Goal: Navigation & Orientation: Find specific page/section

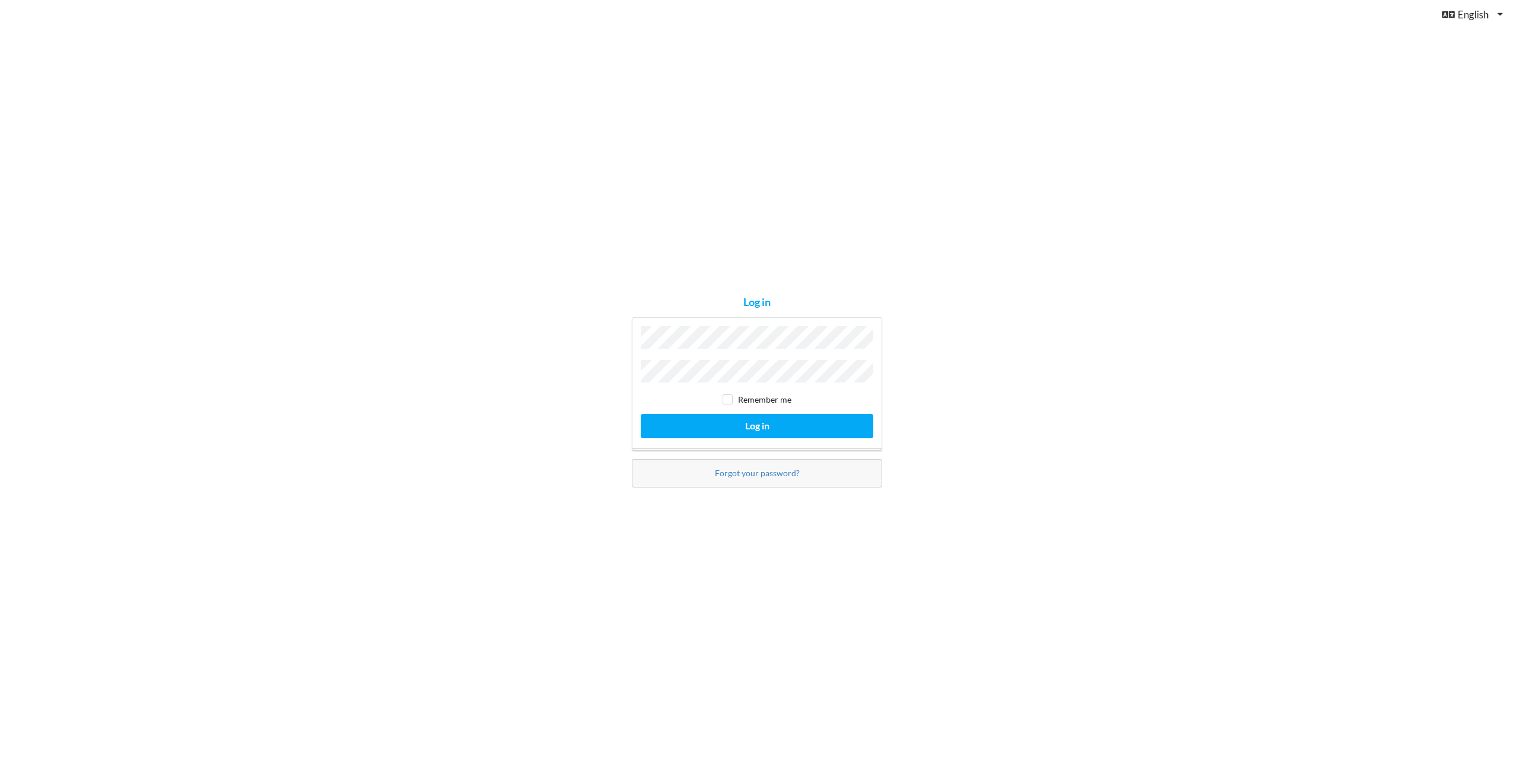
click at [1069, 545] on div "Log in Remember me Log in Forgot your password?" at bounding box center [757, 392] width 1514 height 784
click at [766, 418] on button "Log in" at bounding box center [757, 426] width 233 height 25
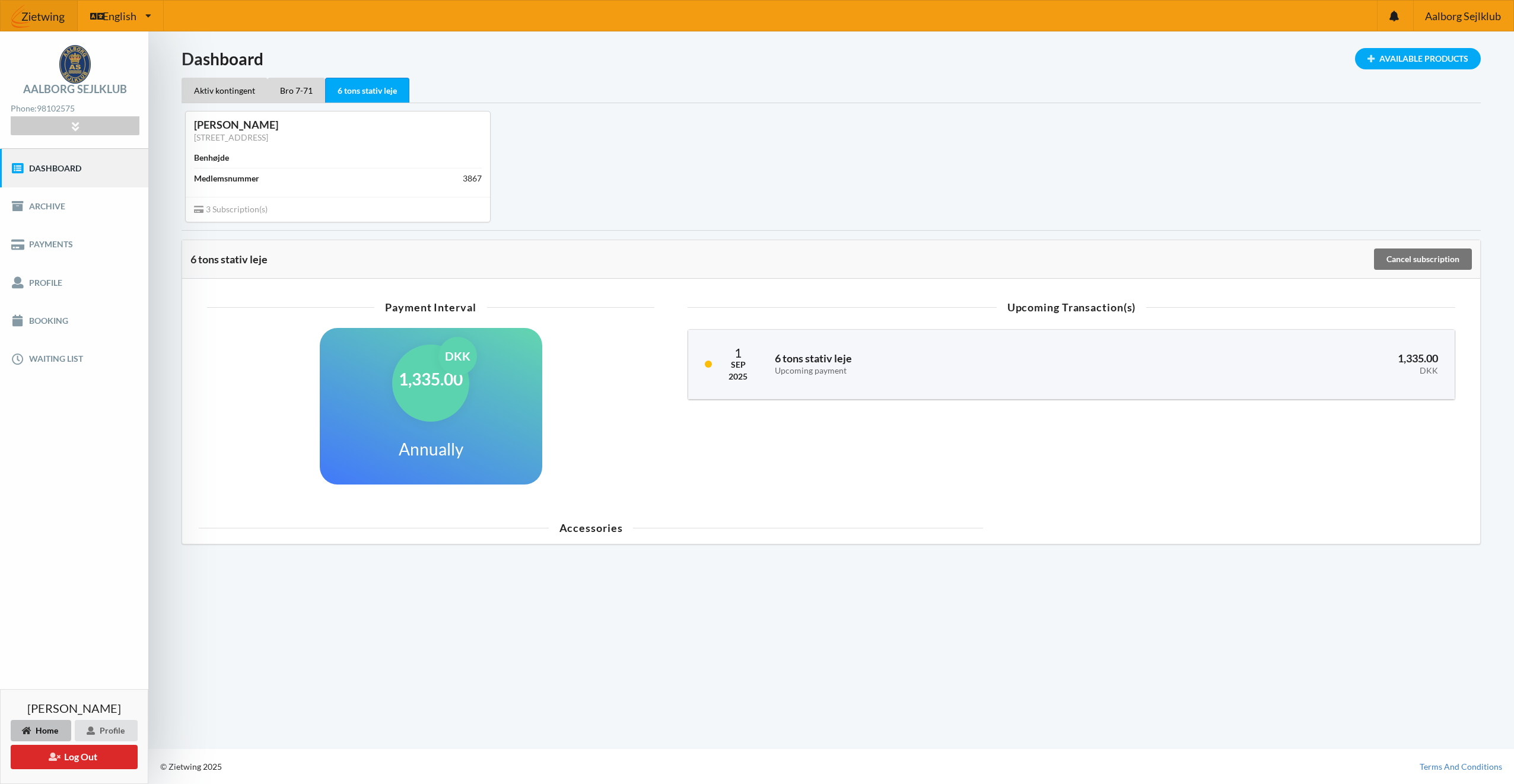
click at [893, 448] on div "Upcoming Transaction(s) [DATE] 6 tons stativ leje Upcoming payment 1,335.00 DKK" at bounding box center [1071, 401] width 801 height 212
click at [415, 398] on div "1,335.00 DKK" at bounding box center [430, 383] width 77 height 77
click at [226, 94] on div "Aktiv kontingent" at bounding box center [224, 90] width 86 height 25
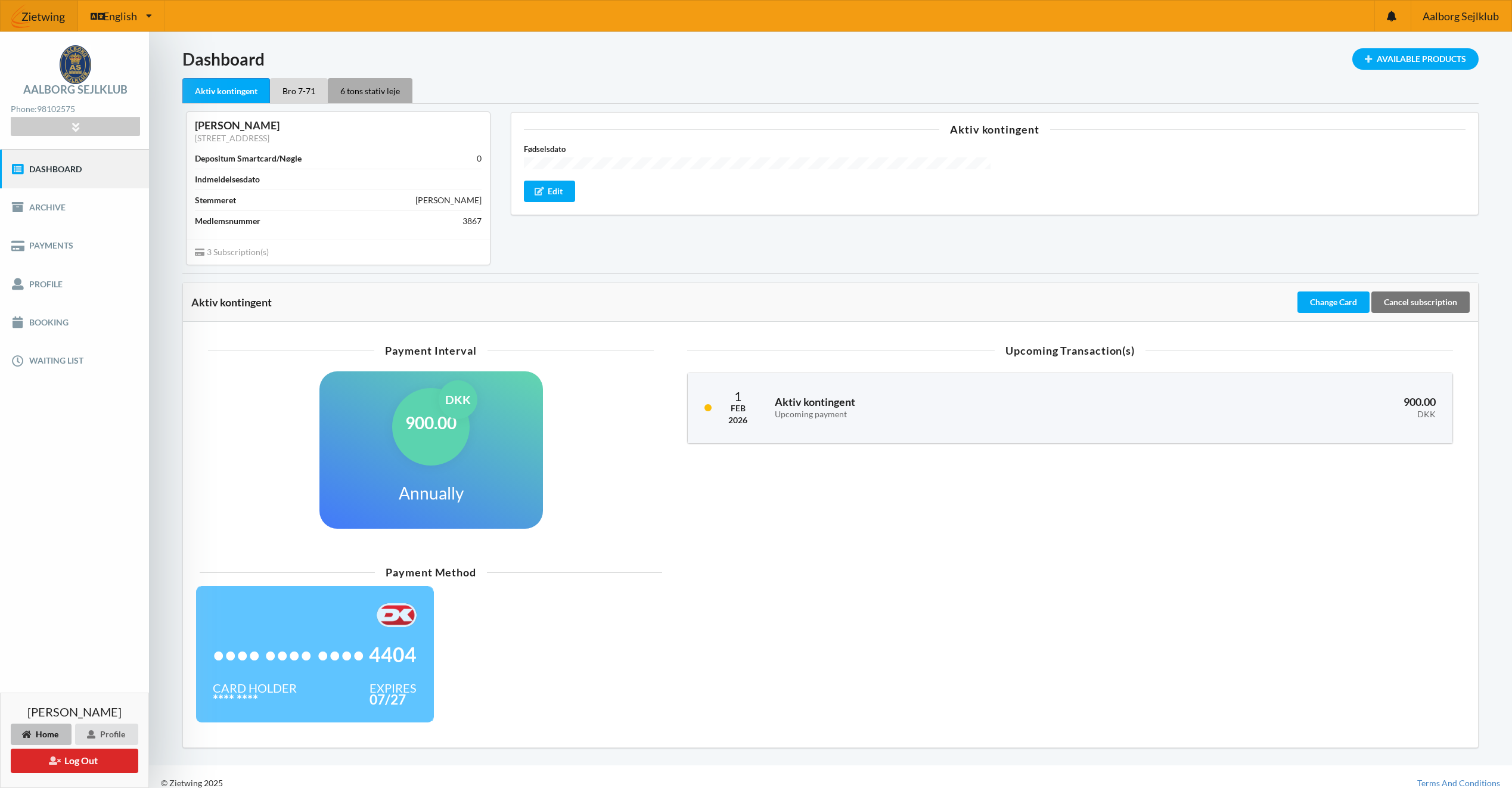
click at [328, 86] on div "6 tons stativ leje" at bounding box center [370, 90] width 85 height 25
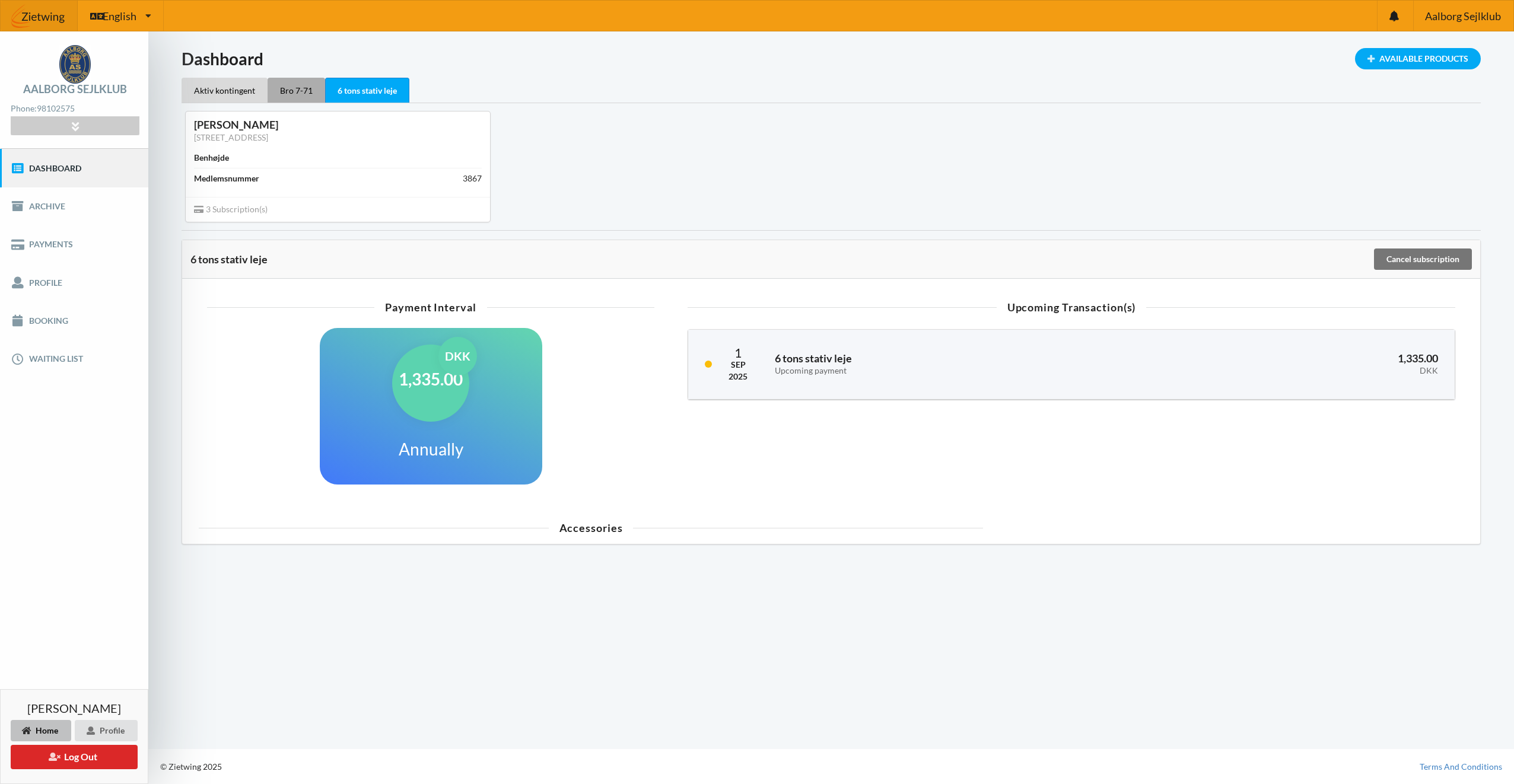
click at [301, 85] on div "Bro 7-71" at bounding box center [296, 90] width 57 height 25
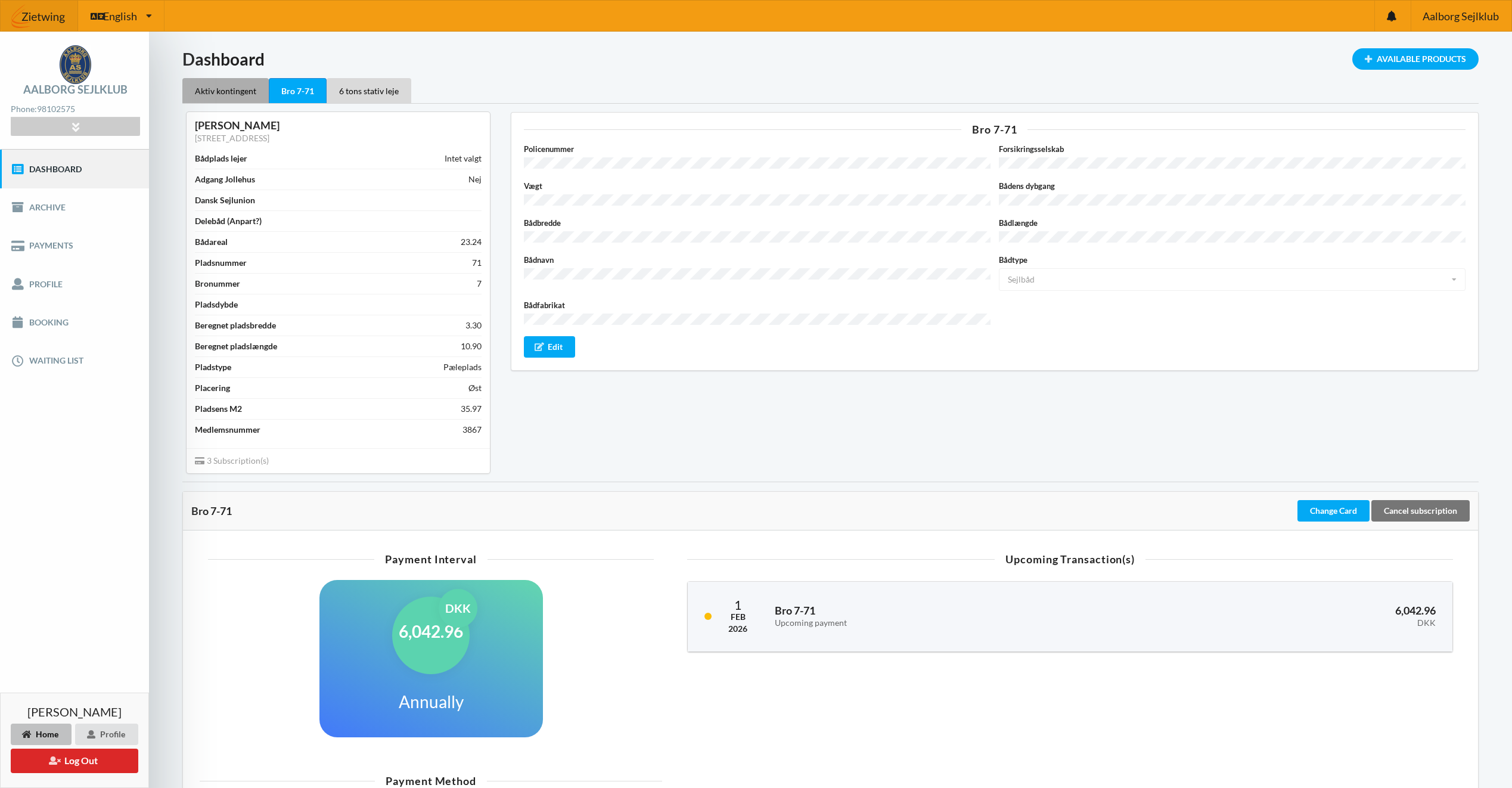
click at [233, 91] on div "Aktiv kontingent" at bounding box center [225, 90] width 86 height 25
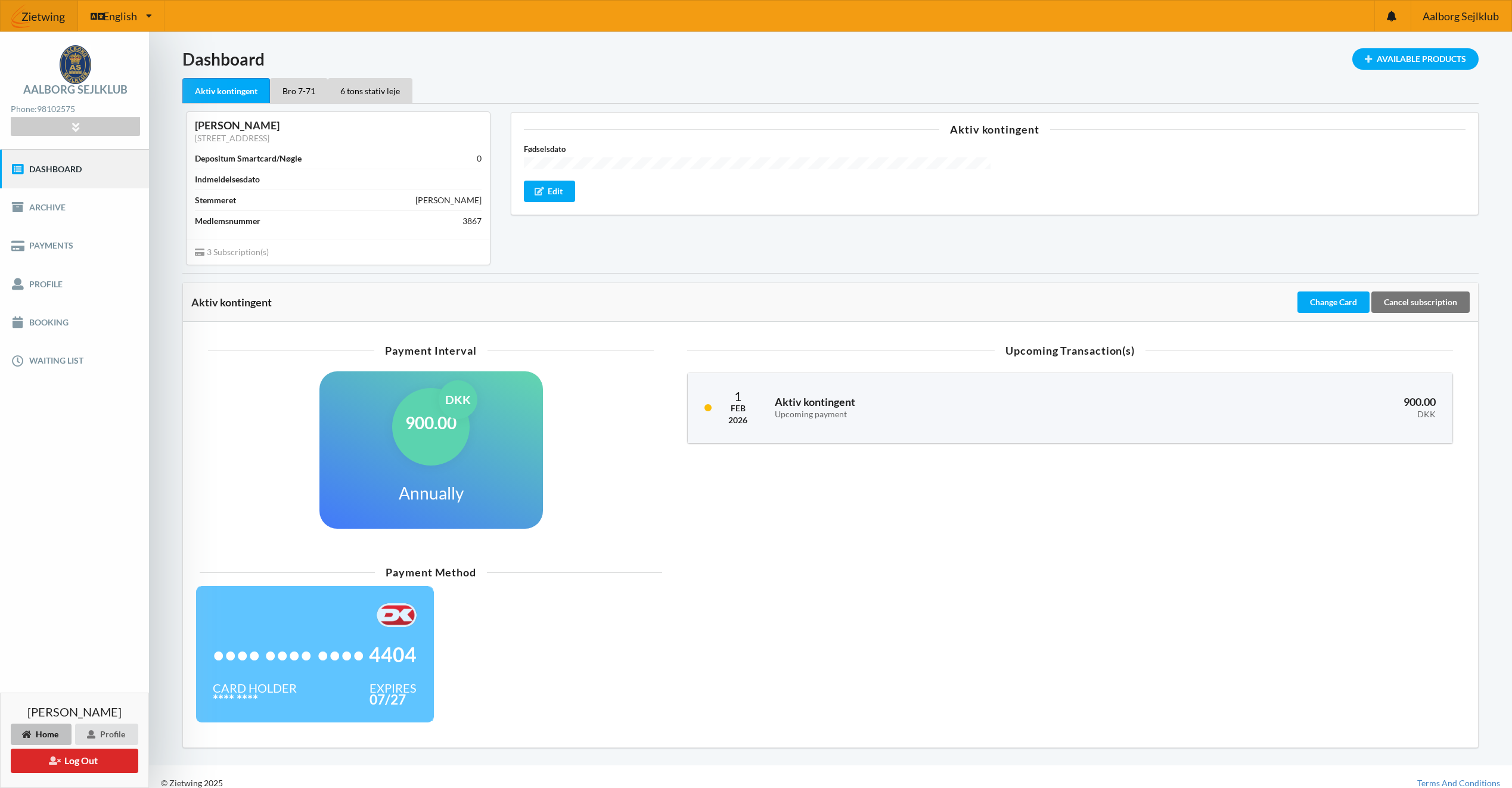
click at [318, 257] on div "3 Subscription(s)" at bounding box center [338, 251] width 303 height 25
drag, startPoint x: 318, startPoint y: 257, endPoint x: 228, endPoint y: 257, distance: 90.0
click at [228, 257] on div "3 Subscription(s)" at bounding box center [338, 251] width 303 height 25
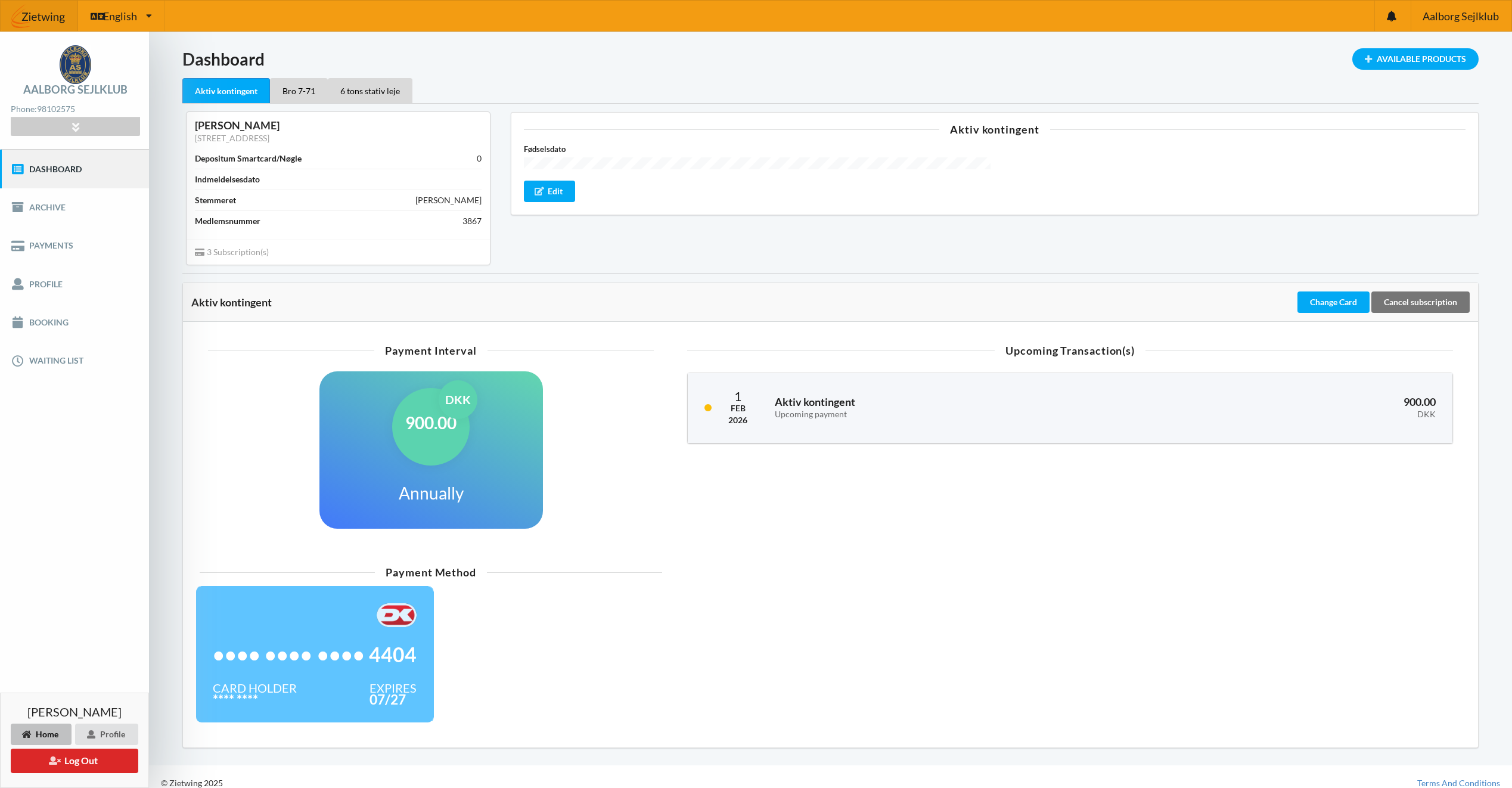
click at [228, 257] on div "3 Subscription(s)" at bounding box center [338, 251] width 303 height 25
click at [74, 234] on link "Payments" at bounding box center [74, 245] width 149 height 38
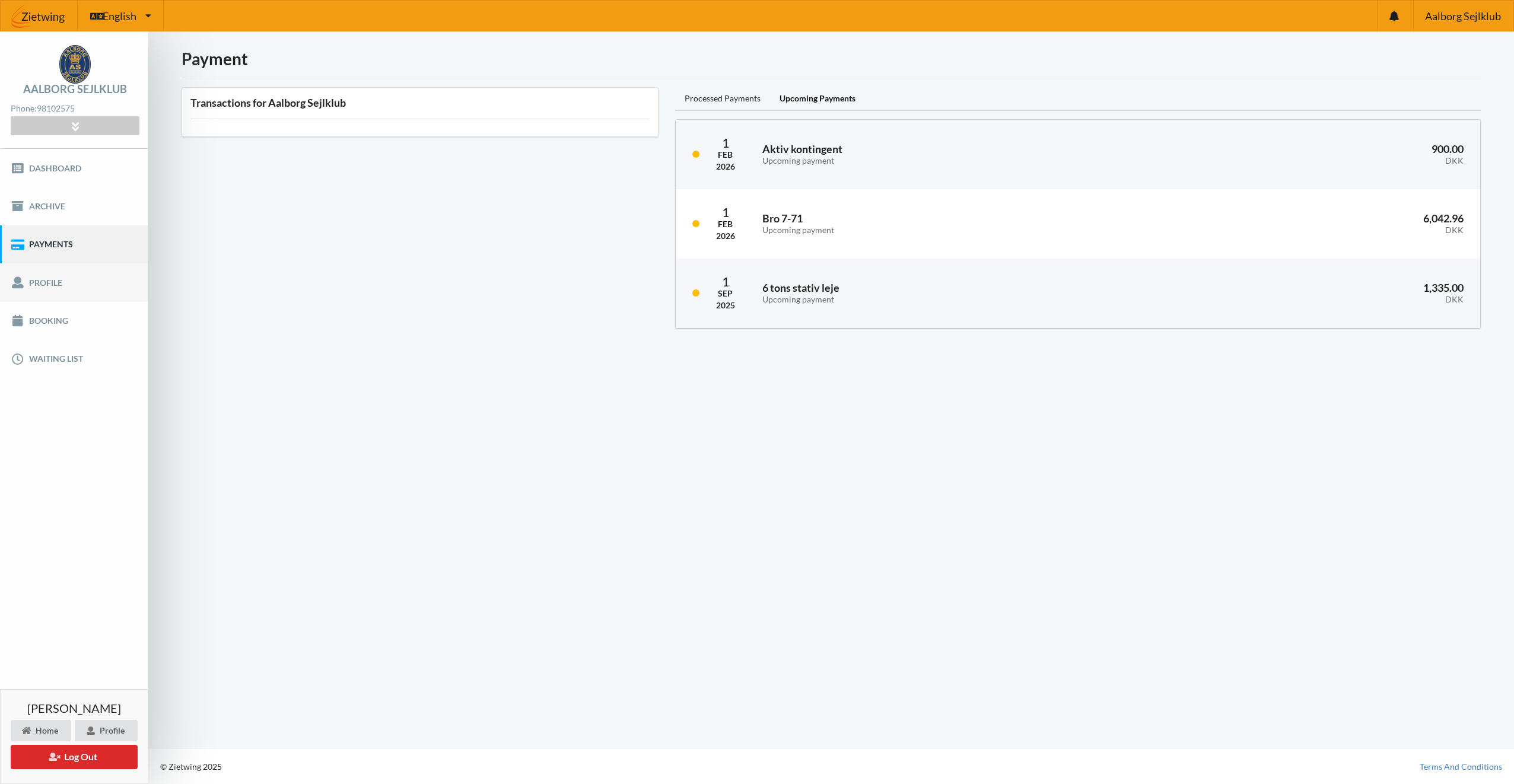
click at [55, 287] on link "Profile" at bounding box center [74, 282] width 148 height 38
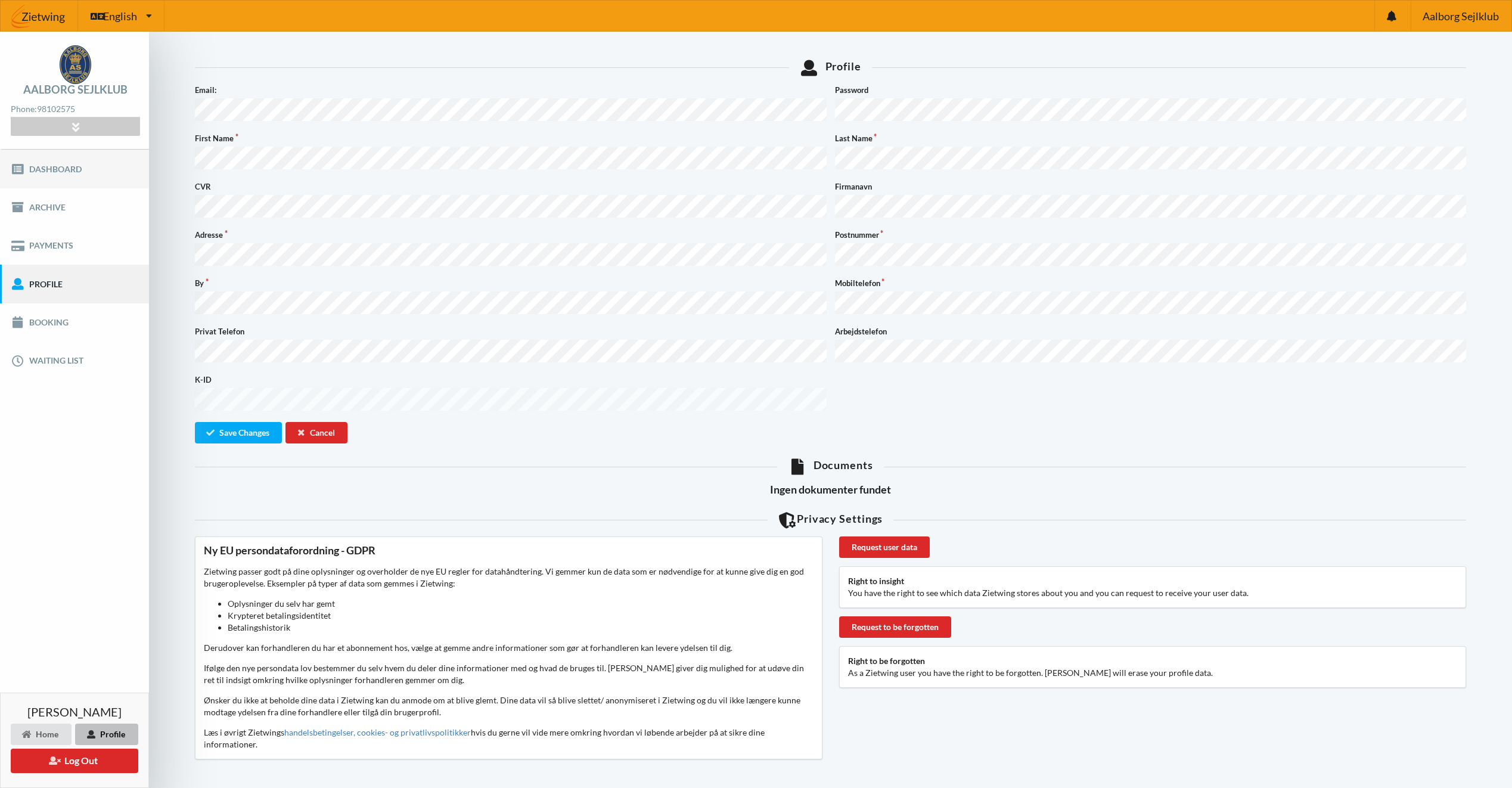
click at [65, 174] on link "Dashboard" at bounding box center [74, 168] width 149 height 38
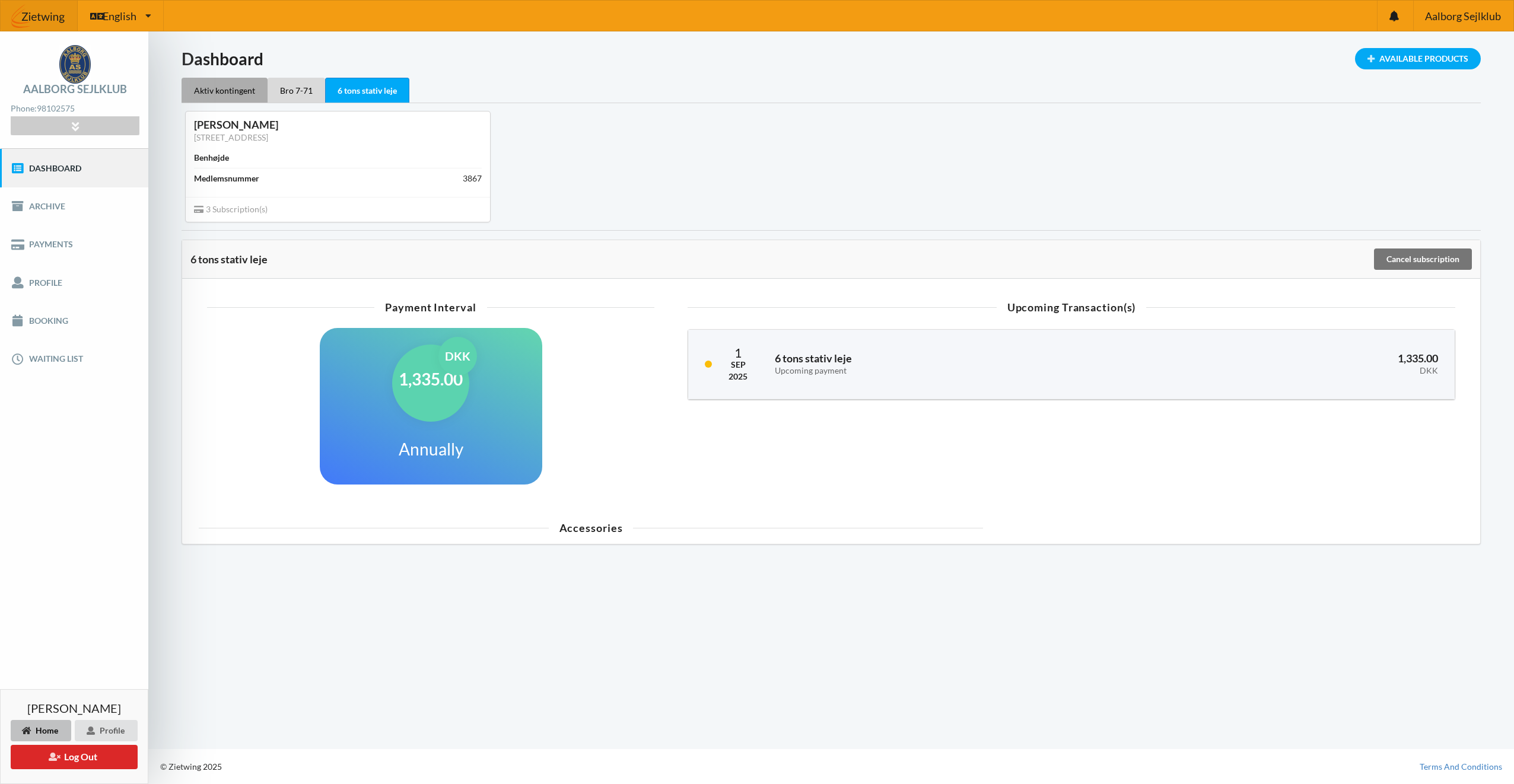
click at [227, 82] on div "Aktiv kontingent" at bounding box center [224, 90] width 86 height 25
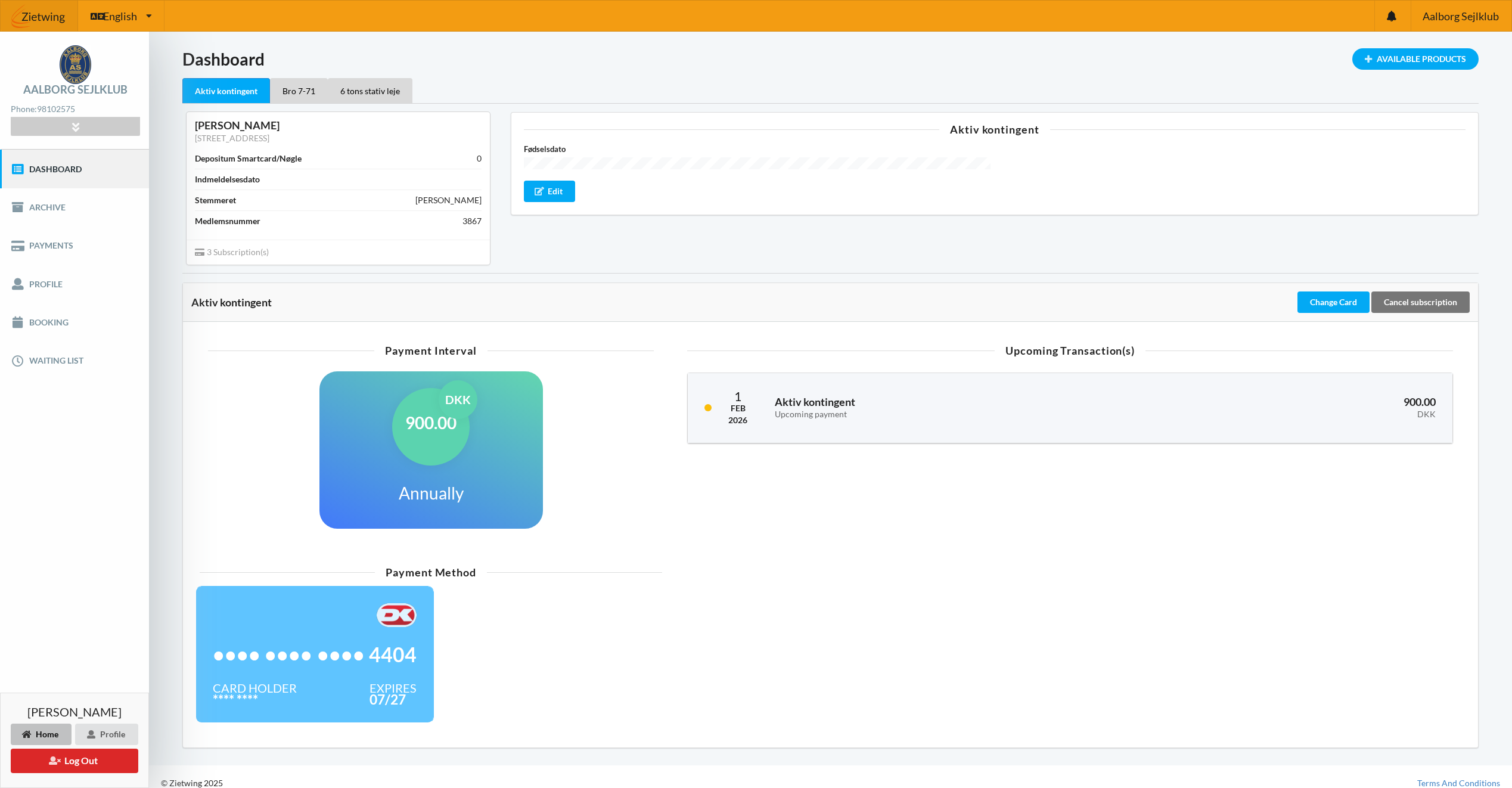
click at [389, 620] on img at bounding box center [397, 615] width 40 height 24
click at [295, 82] on div "Bro 7-71" at bounding box center [299, 90] width 57 height 25
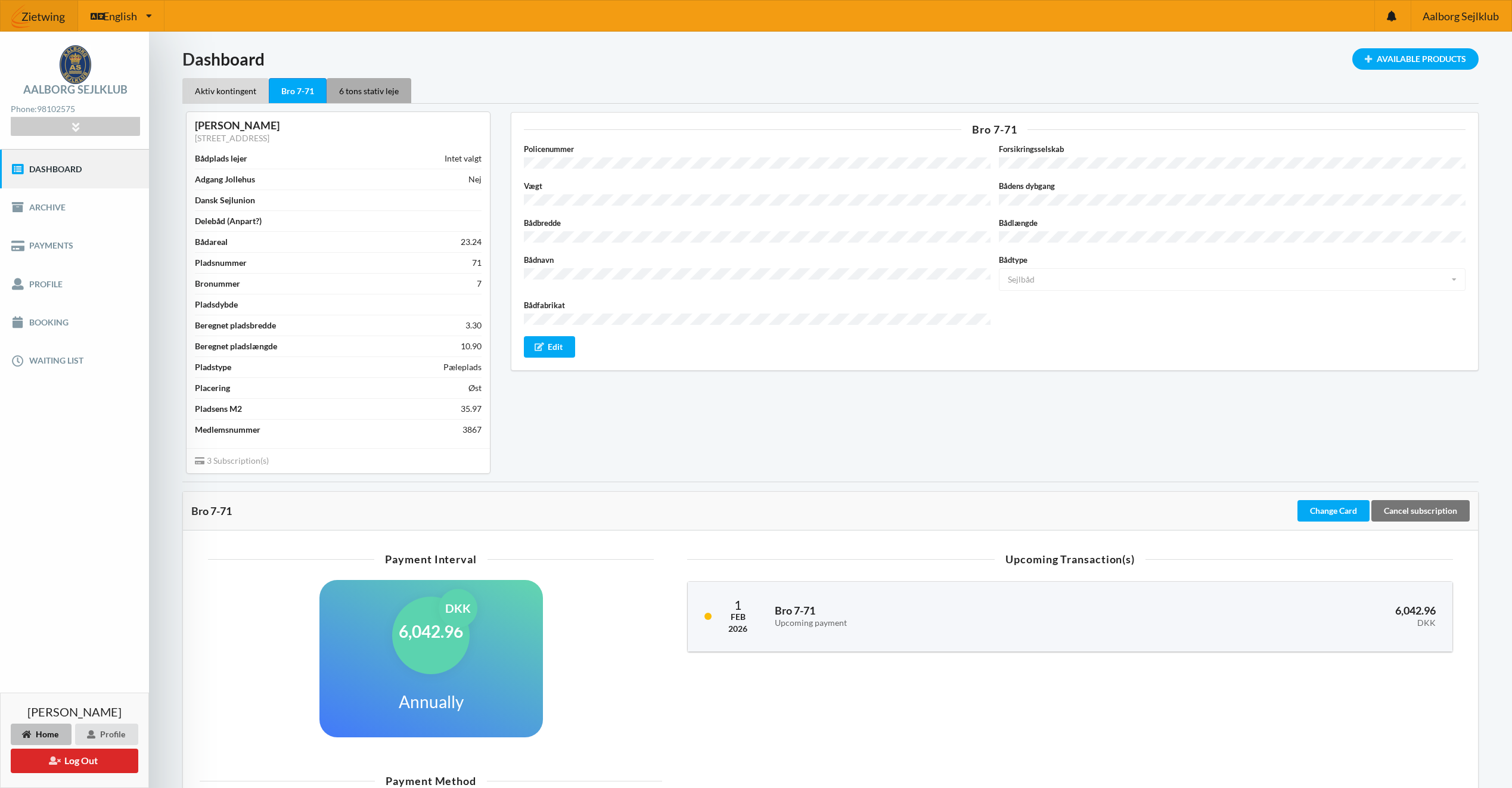
click at [382, 86] on div "6 tons stativ leje" at bounding box center [369, 90] width 85 height 25
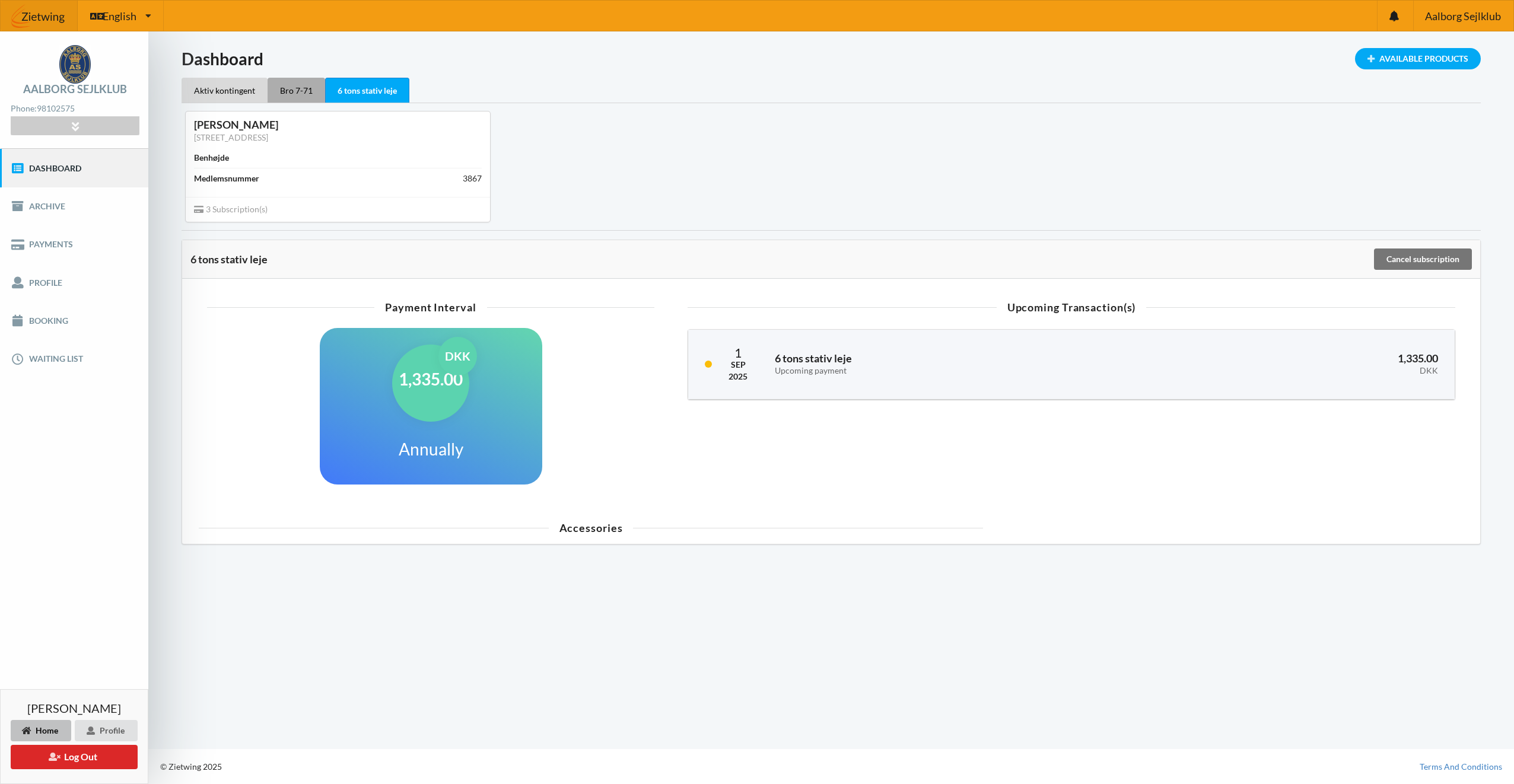
click at [298, 99] on div "Bro 7-71" at bounding box center [296, 90] width 57 height 25
